Goal: Consume media (video, audio)

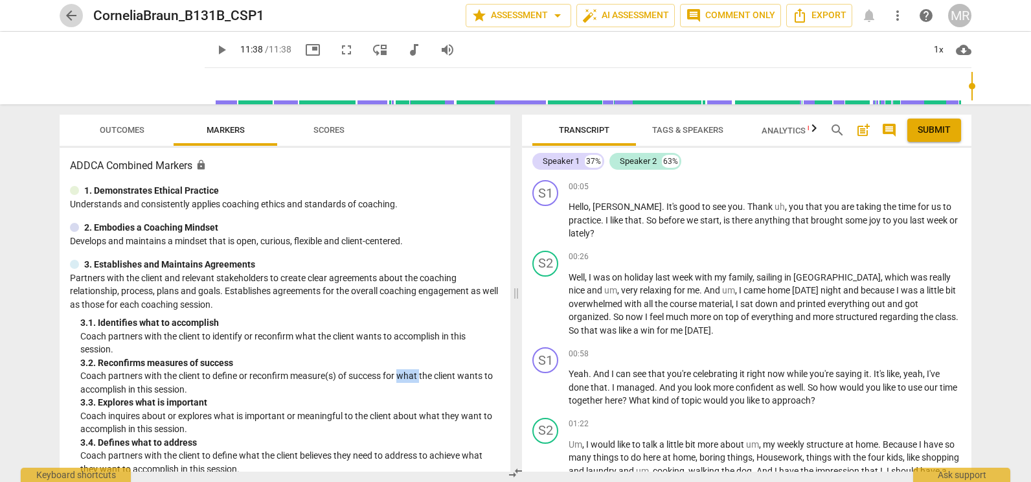
click at [78, 16] on span "arrow_back" at bounding box center [71, 16] width 16 height 16
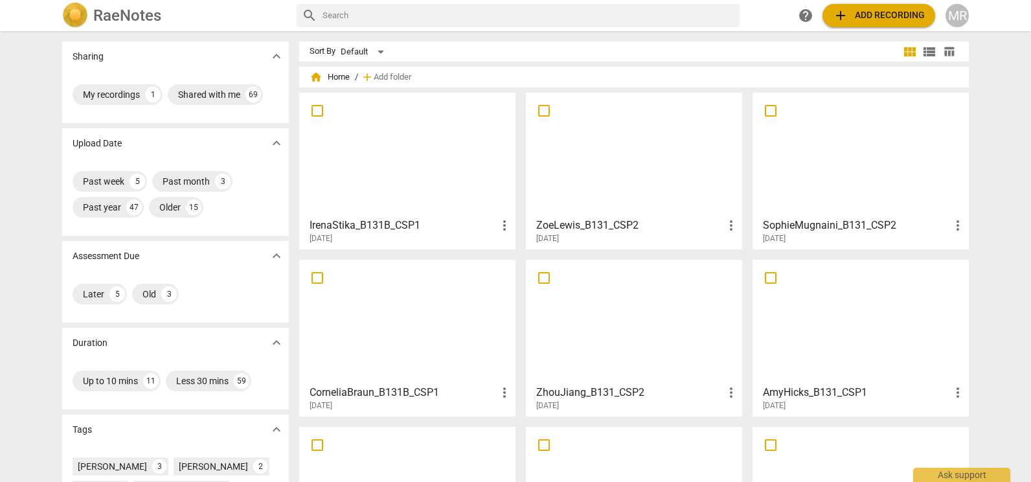
click at [867, 186] on div at bounding box center [860, 154] width 207 height 115
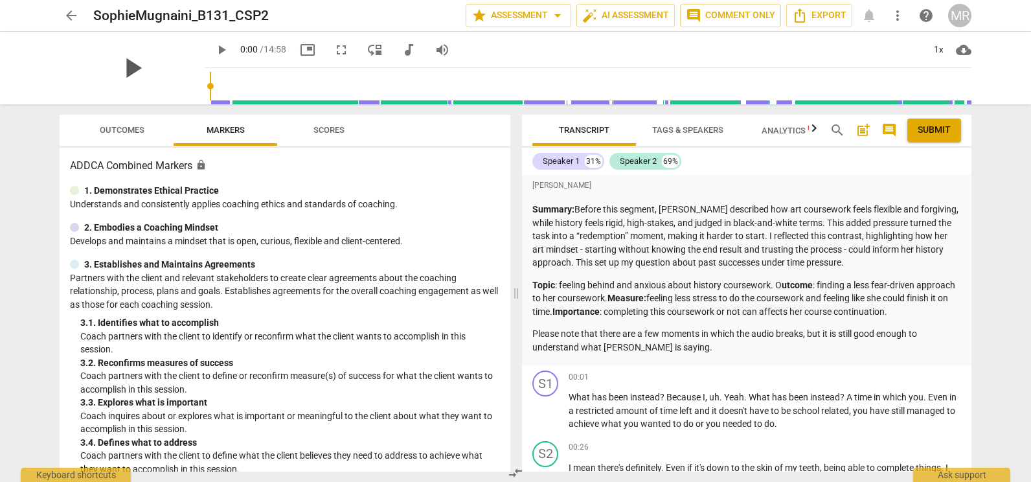
click at [122, 66] on span "play_arrow" at bounding box center [132, 68] width 34 height 34
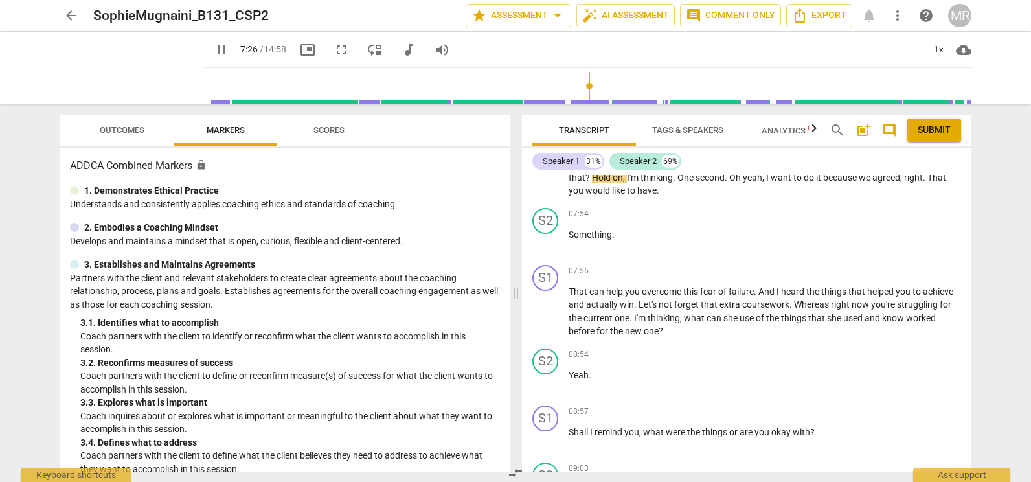
scroll to position [1281, 0]
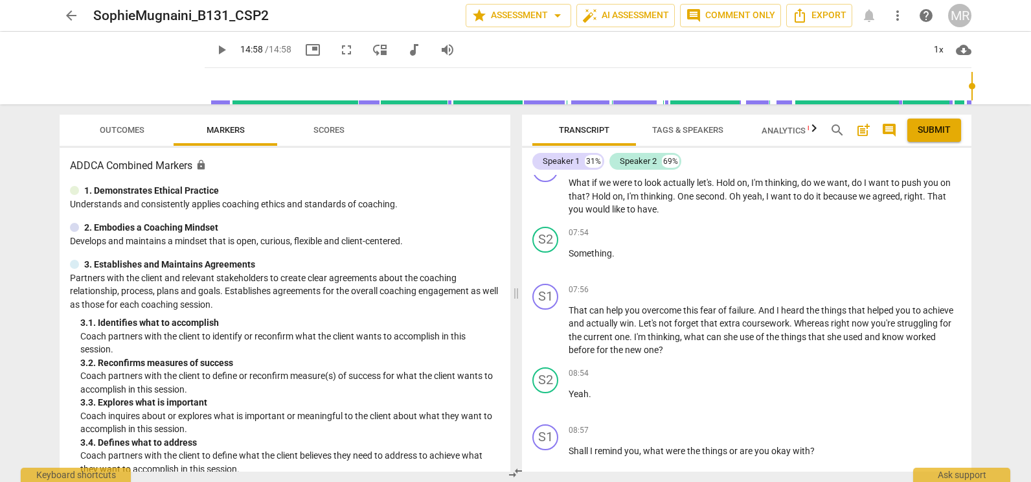
type input "898"
click at [75, 21] on span "arrow_back" at bounding box center [71, 16] width 16 height 16
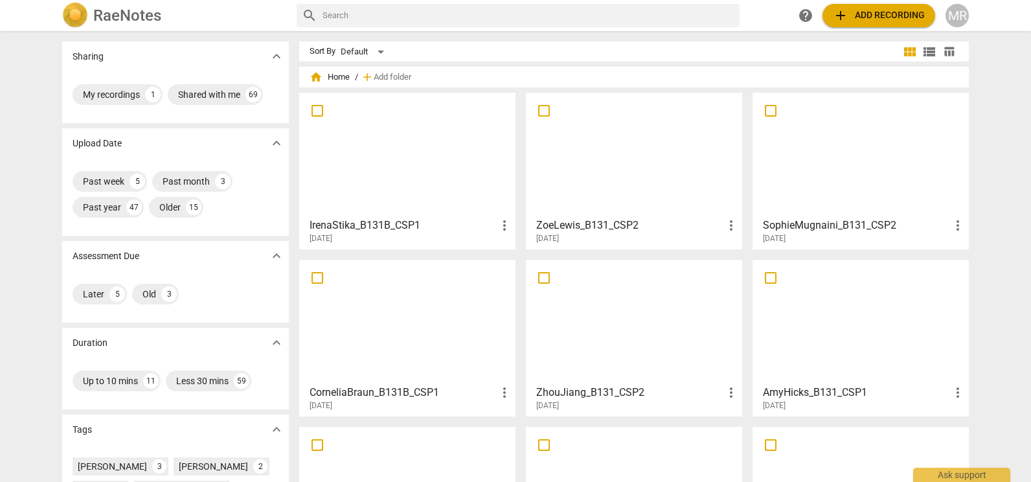
click at [664, 131] on div at bounding box center [633, 154] width 207 height 115
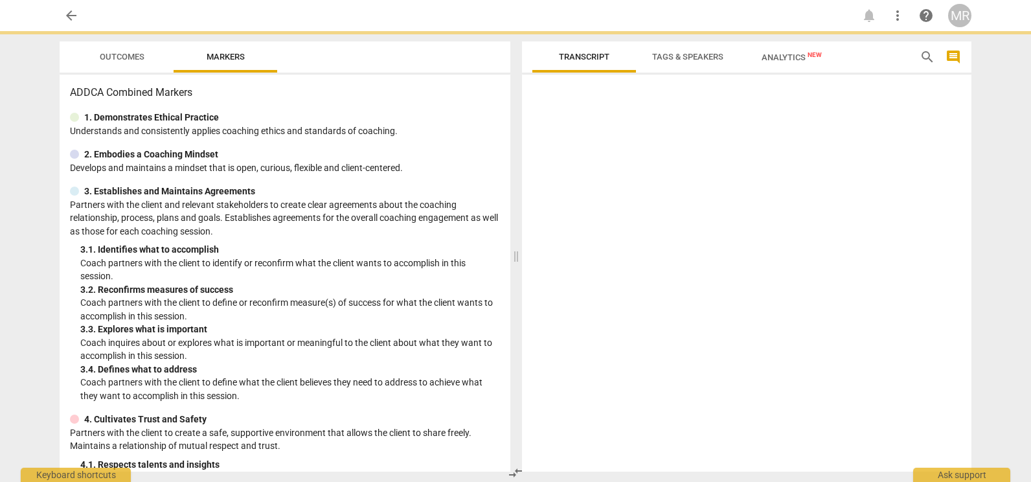
click at [664, 131] on div at bounding box center [746, 276] width 449 height 392
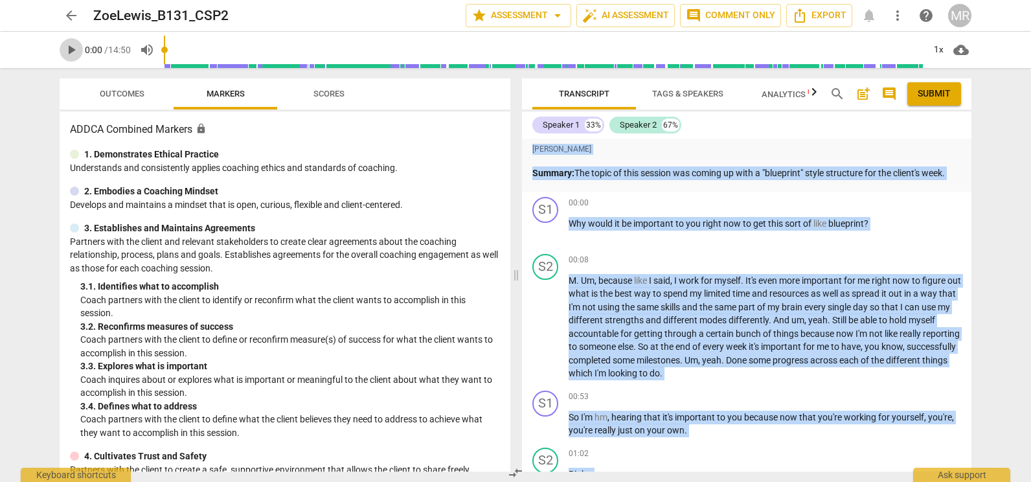
click at [69, 53] on span "play_arrow" at bounding box center [71, 50] width 16 height 16
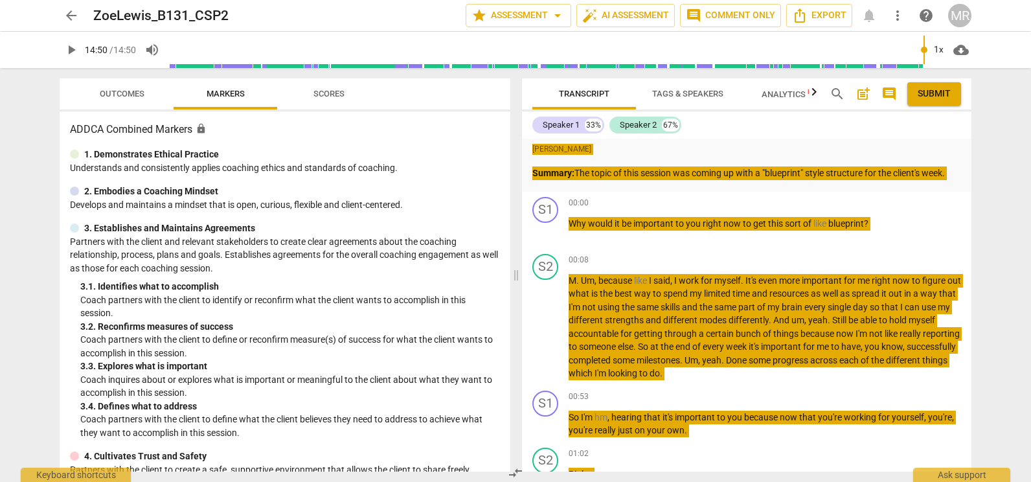
type input "890"
